Goal: Information Seeking & Learning: Learn about a topic

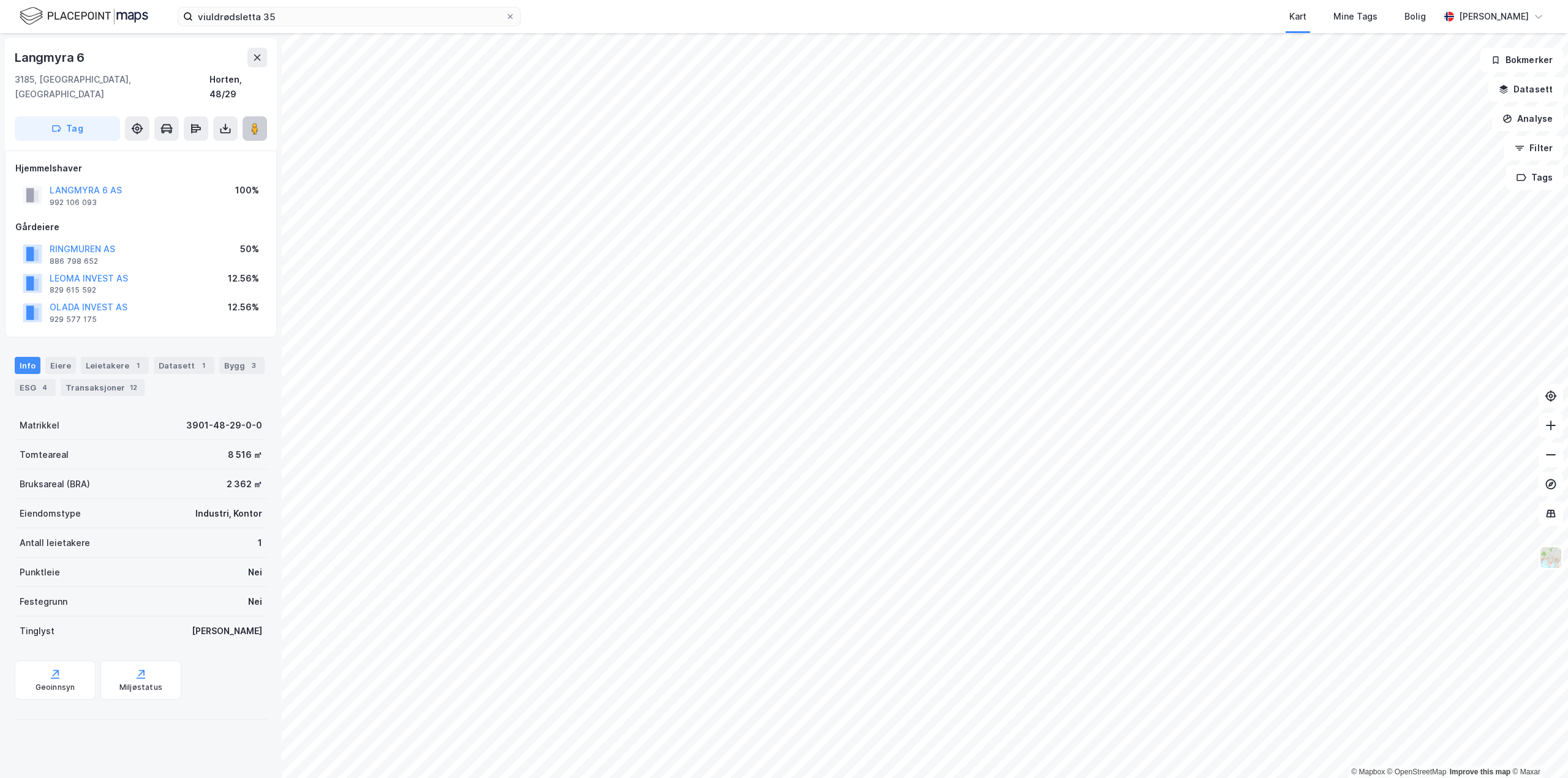
click at [247, 118] on button at bounding box center [255, 128] width 25 height 25
click at [0, 0] on button "LANGMYRA 6 AS" at bounding box center [0, 0] width 0 height 0
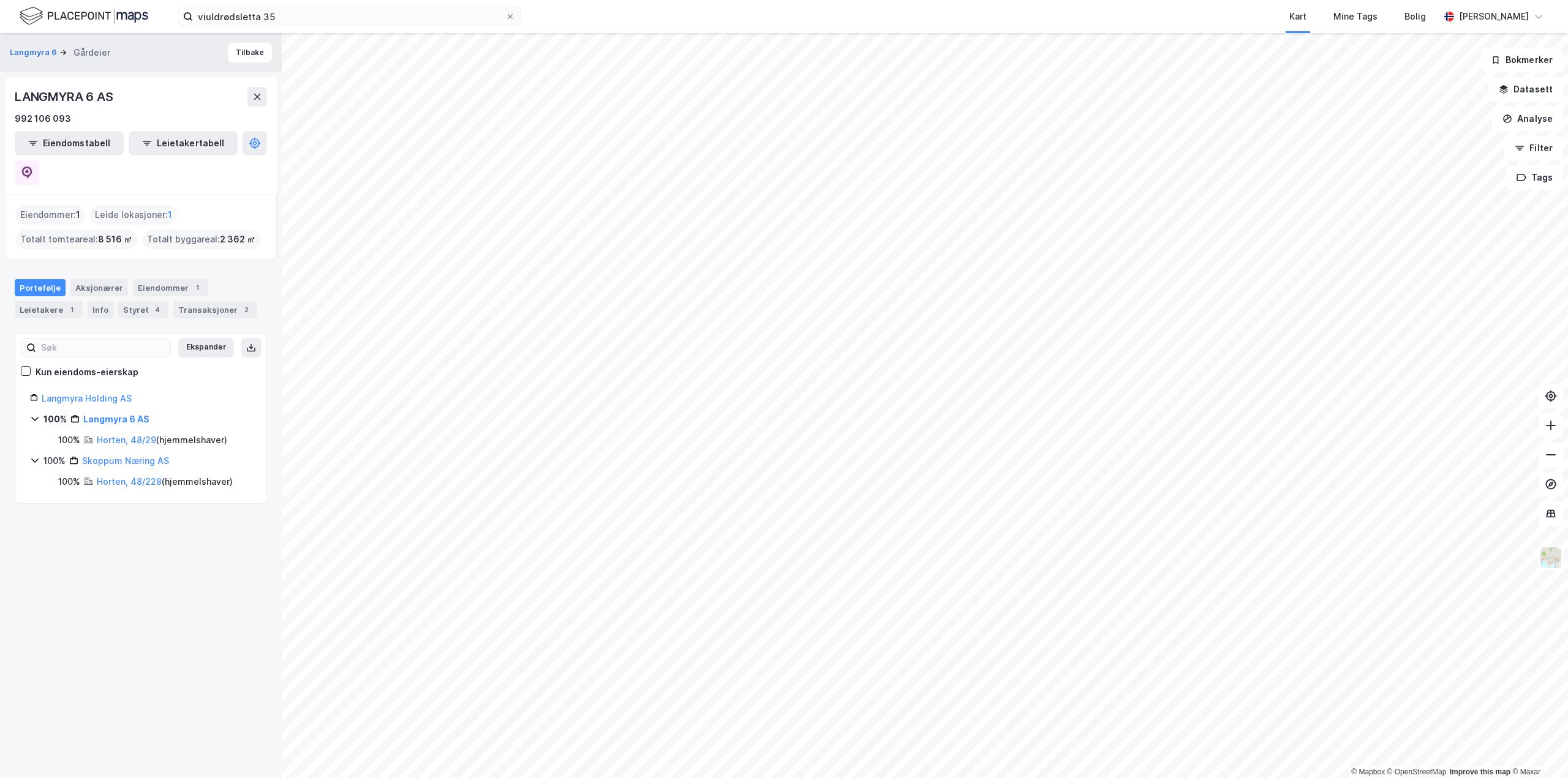
click at [194, 279] on div "Portefølje Aksjonærer Eiendommer 1 Leietakere 1 Info Styret 4 Transaksjoner 2" at bounding box center [141, 299] width 252 height 39
click at [190, 279] on div "Eiendommer 1" at bounding box center [170, 288] width 75 height 17
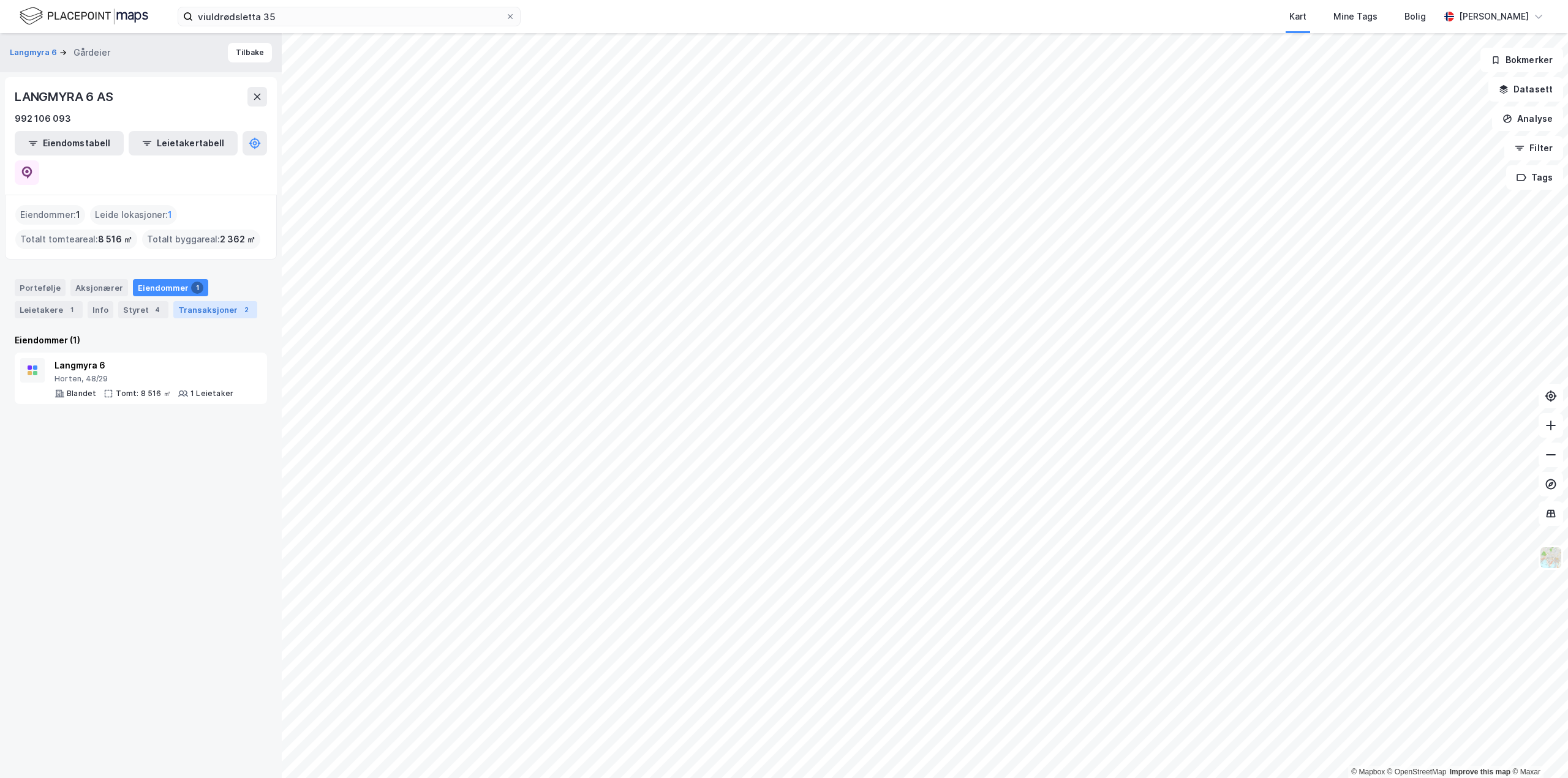
click at [193, 301] on div "Transaksjoner 2" at bounding box center [216, 309] width 84 height 17
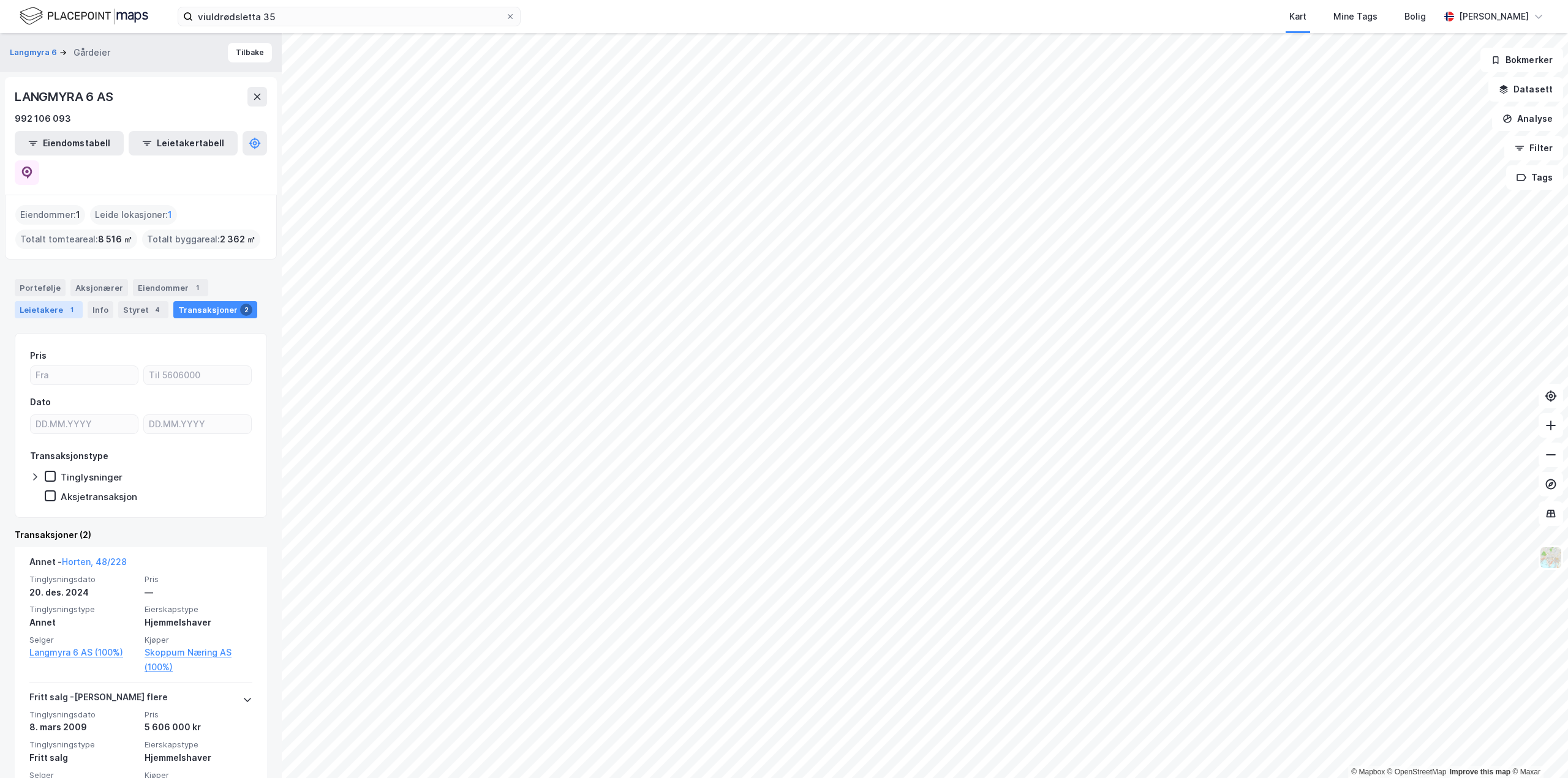
click at [53, 301] on div "Leietakere 1" at bounding box center [49, 309] width 68 height 17
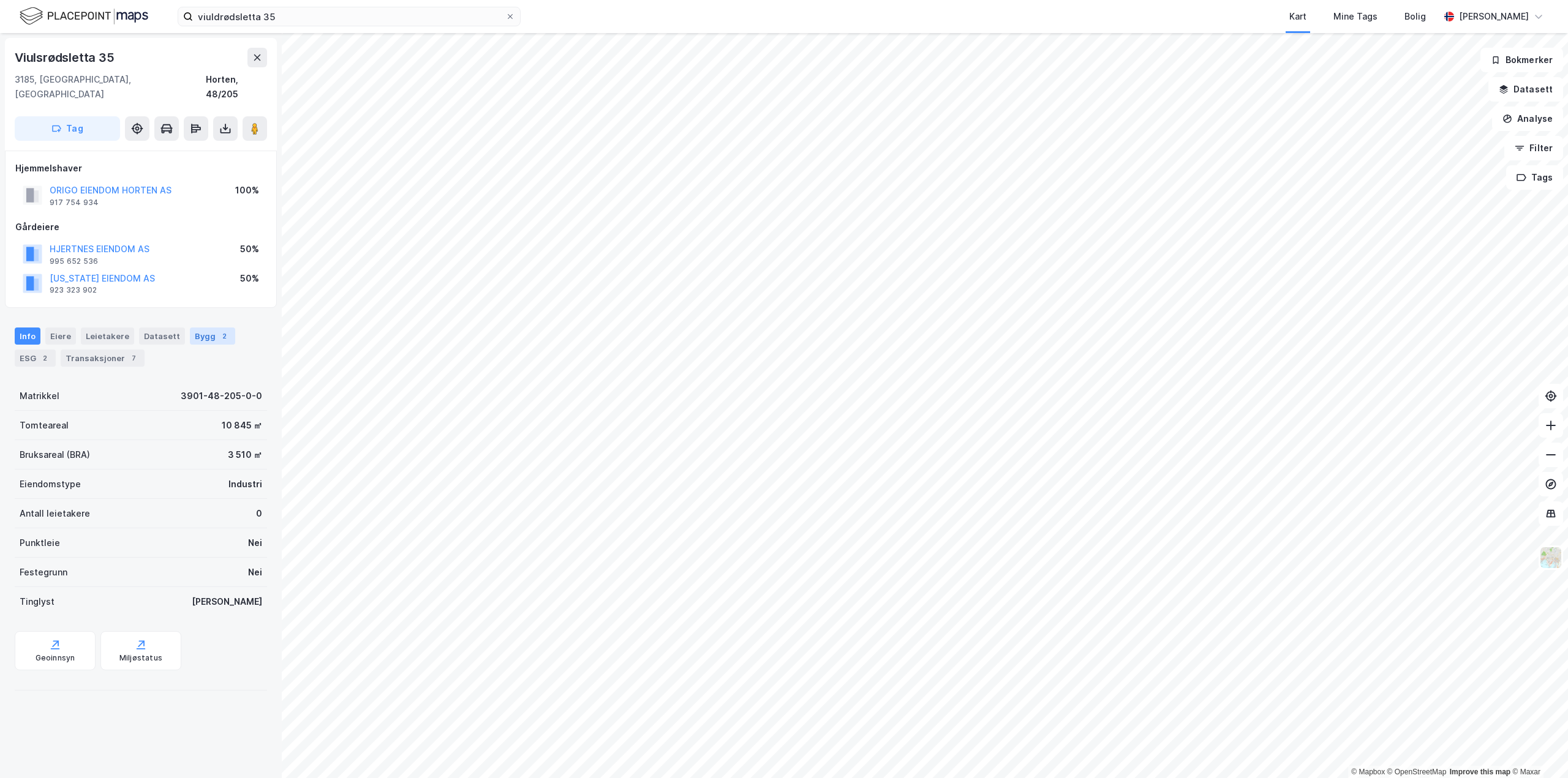
click at [203, 327] on div "Bygg 2" at bounding box center [213, 336] width 45 height 17
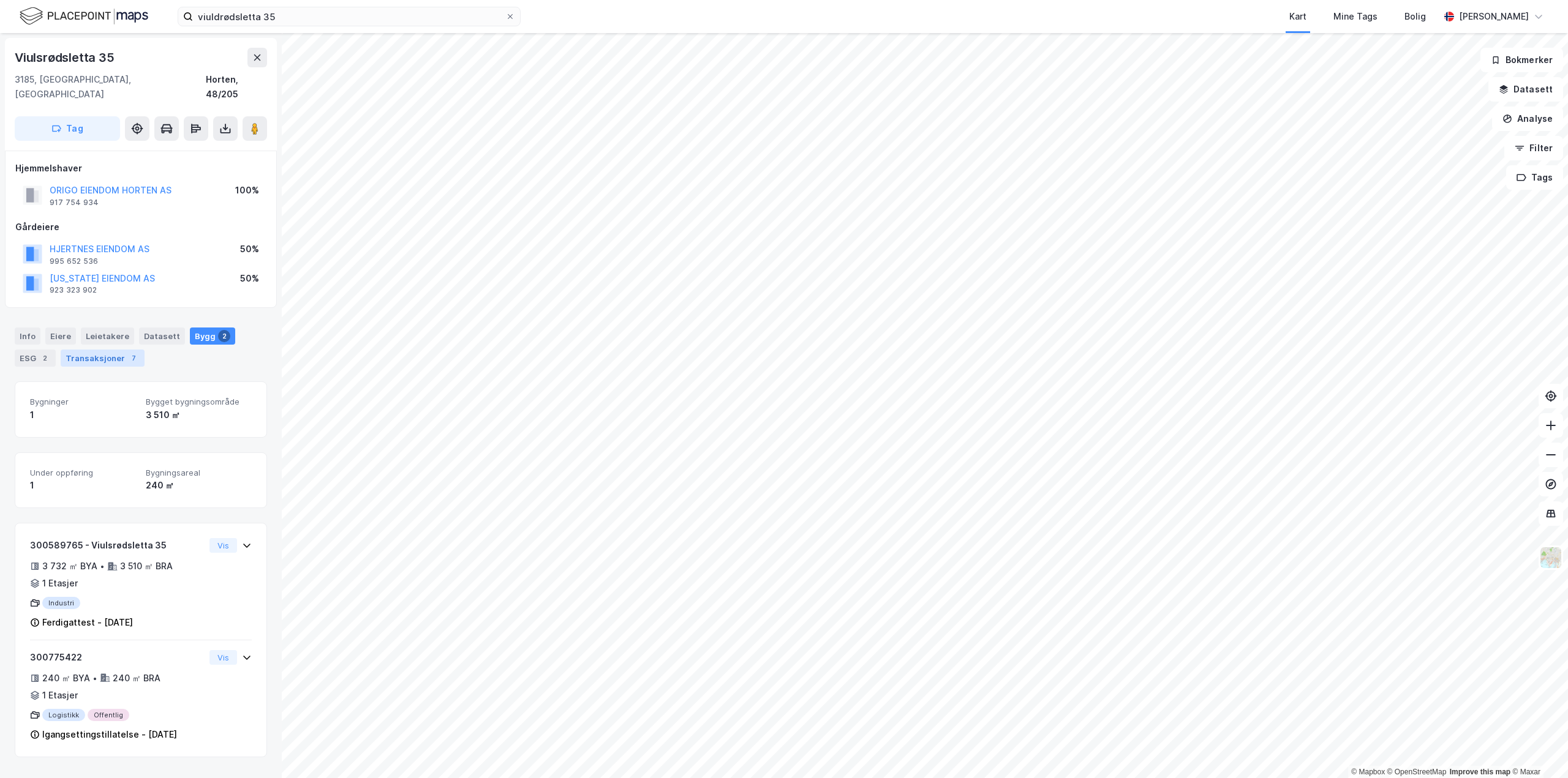
click at [128, 352] on div "7" at bounding box center [134, 358] width 12 height 12
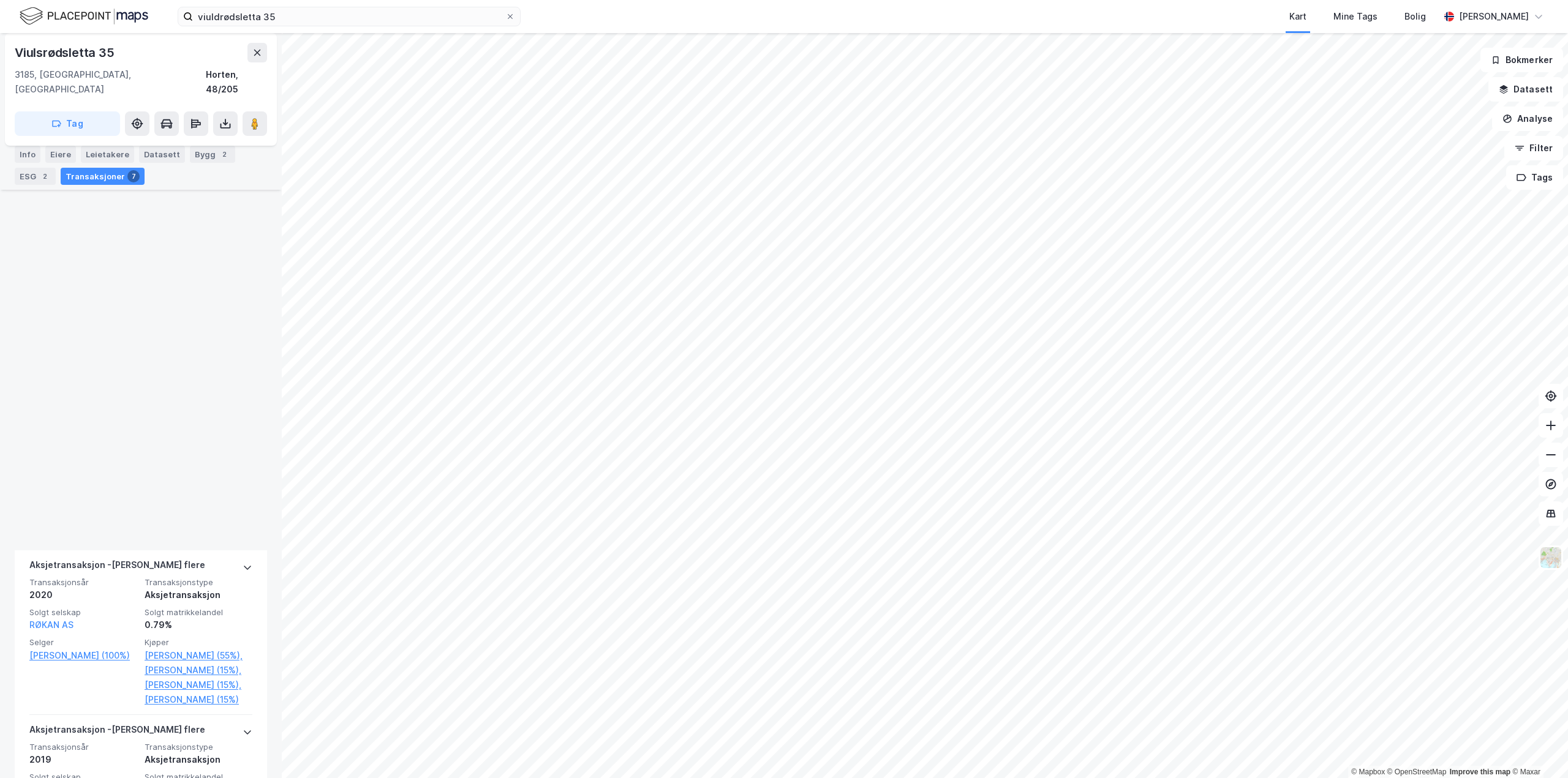
scroll to position [1322, 0]
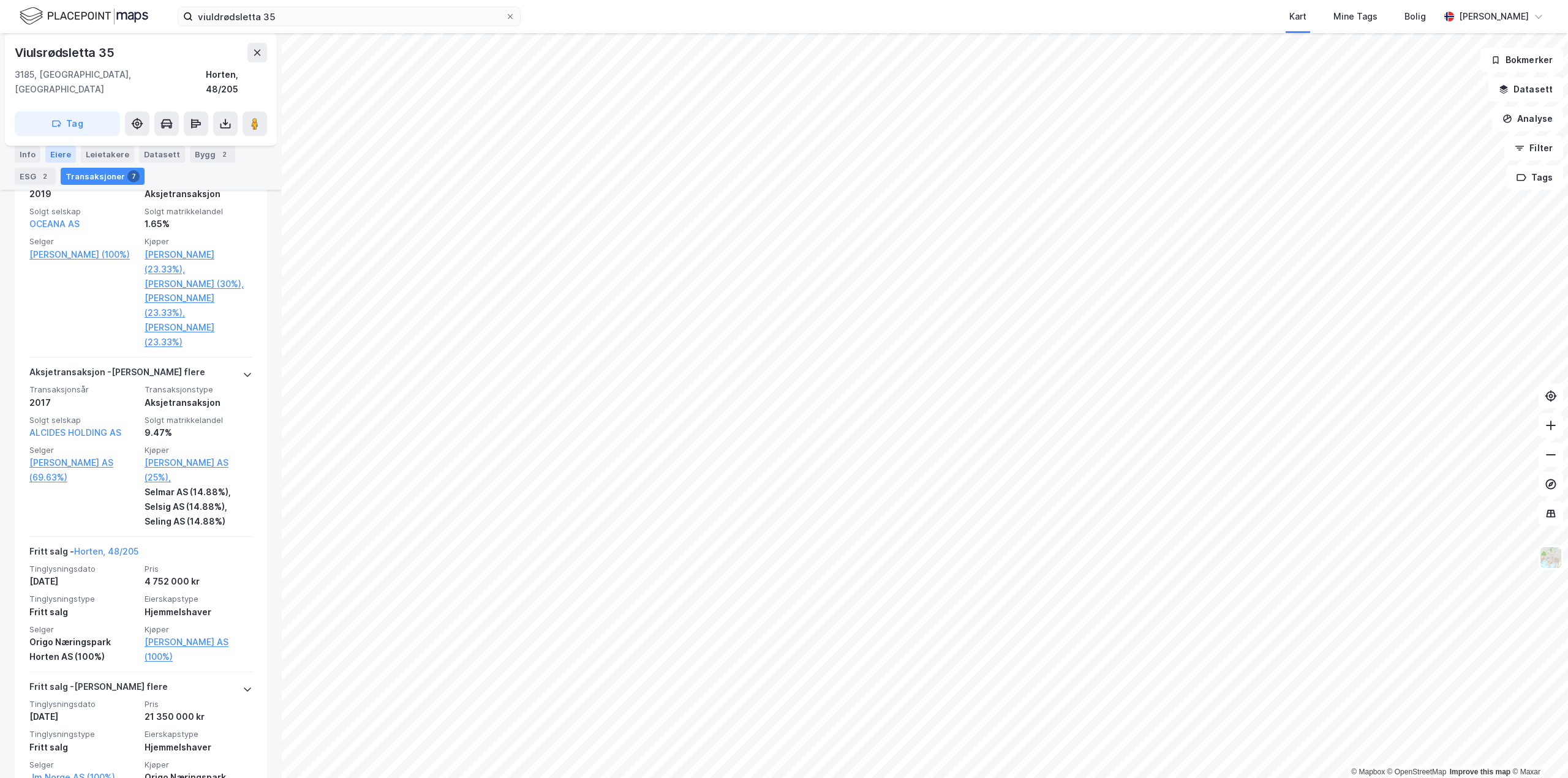
click at [62, 151] on div "Eiere" at bounding box center [60, 154] width 31 height 17
